Goal: Use online tool/utility: Utilize a website feature to perform a specific function

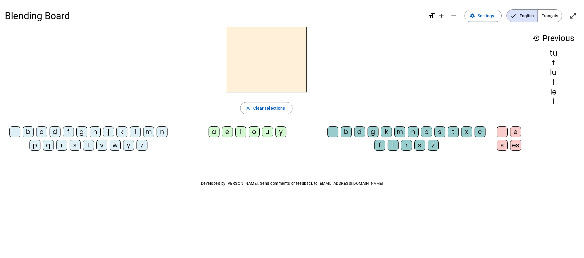
click at [135, 134] on div "l" at bounding box center [135, 131] width 11 height 11
click at [228, 133] on div "e" at bounding box center [227, 131] width 11 height 11
click at [270, 108] on span "Clear selections" at bounding box center [269, 108] width 32 height 7
click at [134, 133] on div "l" at bounding box center [135, 131] width 11 height 11
click at [270, 131] on div "u" at bounding box center [267, 131] width 11 height 11
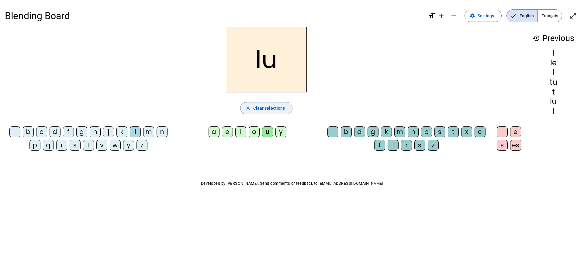
click at [274, 106] on span "Clear selections" at bounding box center [269, 108] width 32 height 7
click at [89, 146] on div "t" at bounding box center [88, 145] width 11 height 11
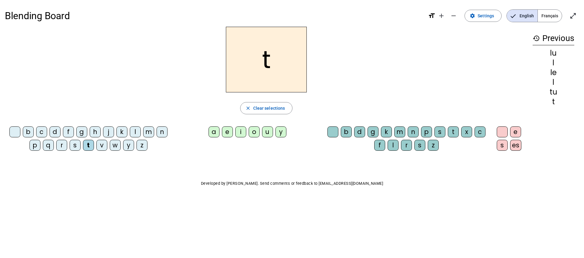
click at [266, 133] on div "u" at bounding box center [267, 131] width 11 height 11
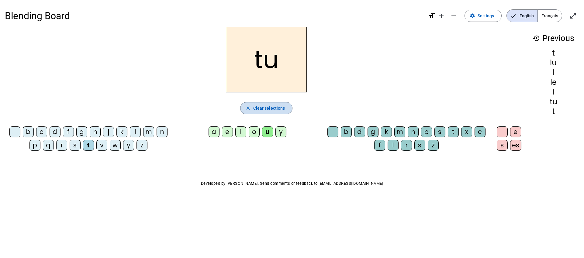
click at [261, 111] on span "Clear selections" at bounding box center [269, 108] width 32 height 7
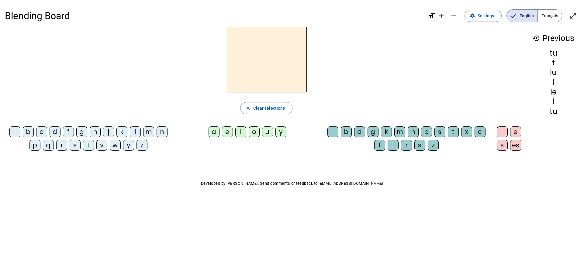
click at [55, 132] on div "d" at bounding box center [55, 131] width 11 height 11
click at [268, 132] on div "u" at bounding box center [267, 131] width 11 height 11
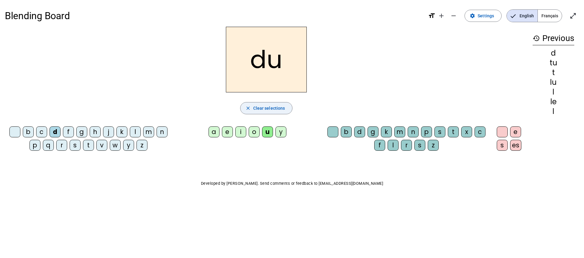
click at [253, 112] on span "button" at bounding box center [266, 108] width 52 height 15
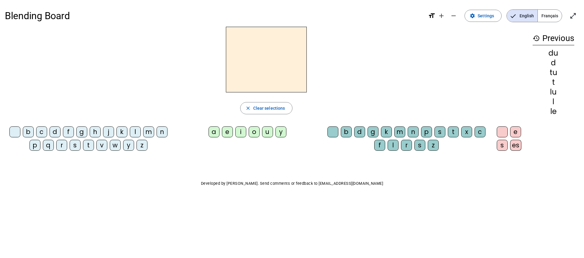
click at [56, 134] on div "d" at bounding box center [55, 131] width 11 height 11
click at [227, 131] on div "e" at bounding box center [227, 131] width 11 height 11
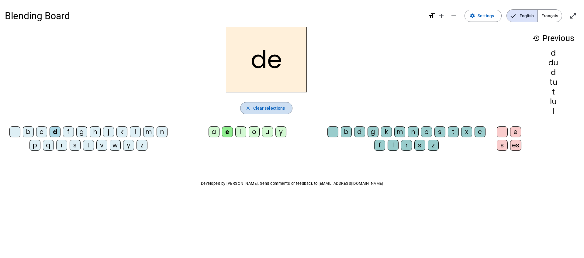
click at [280, 109] on span "Clear selections" at bounding box center [269, 108] width 32 height 7
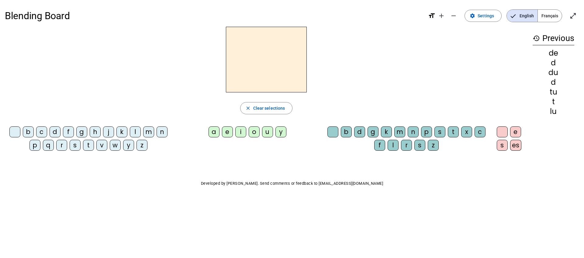
click at [91, 146] on div "t" at bounding box center [88, 145] width 11 height 11
click at [224, 135] on div "e" at bounding box center [227, 131] width 11 height 11
click at [279, 102] on span "button" at bounding box center [266, 108] width 52 height 15
click at [88, 148] on div "t" at bounding box center [88, 145] width 11 height 11
click at [211, 133] on div "a" at bounding box center [213, 131] width 11 height 11
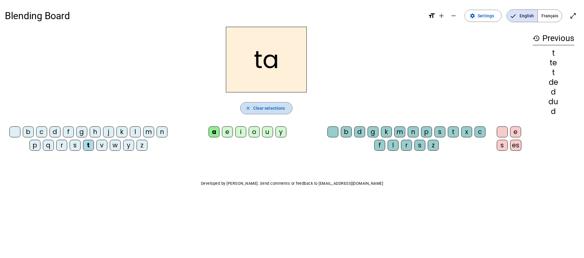
click at [269, 111] on span "Clear selections" at bounding box center [269, 108] width 32 height 7
